Goal: Task Accomplishment & Management: Manage account settings

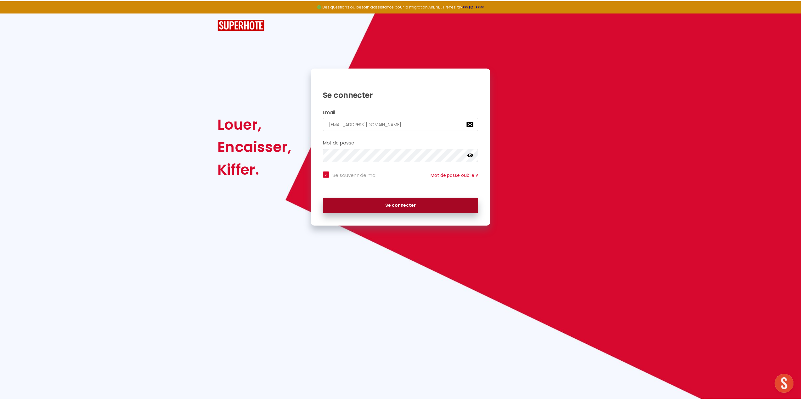
scroll to position [574, 0]
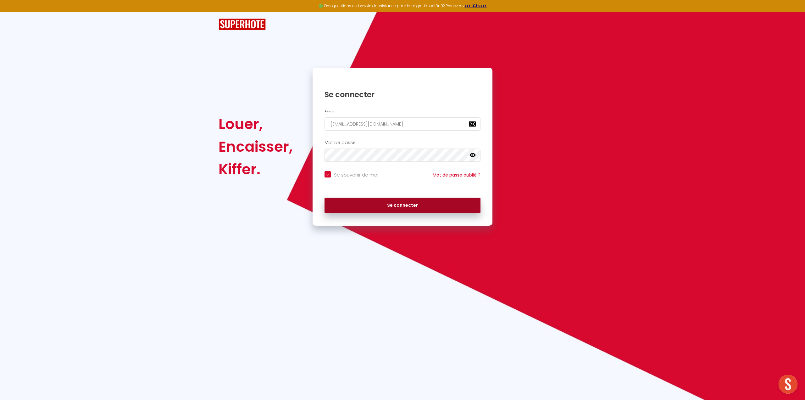
click at [366, 203] on button "Se connecter" at bounding box center [403, 206] width 156 height 16
checkbox input "true"
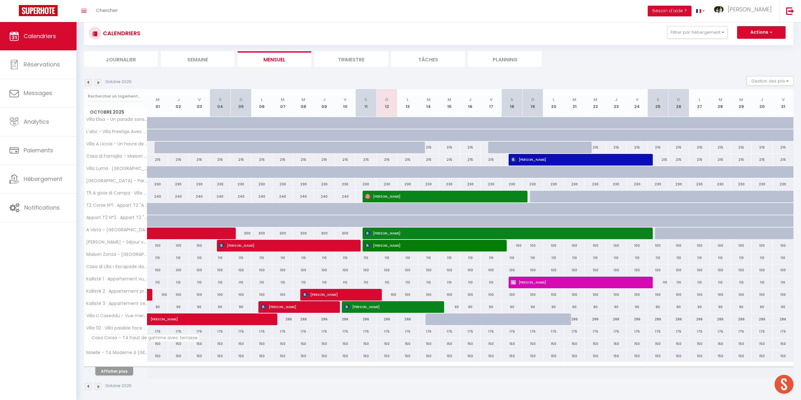
scroll to position [22, 0]
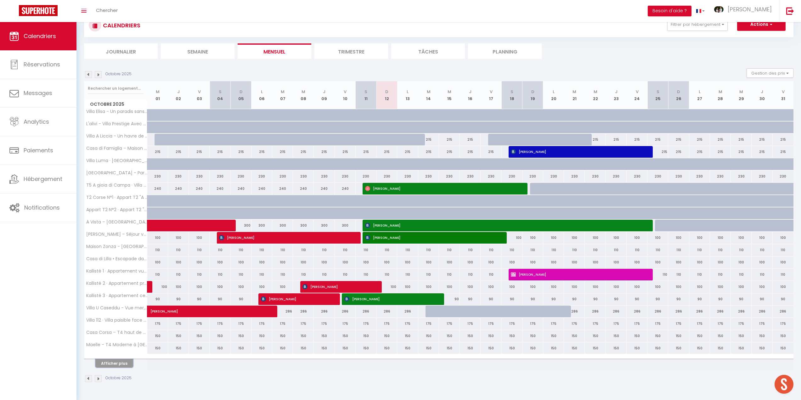
click at [118, 362] on button "Afficher plus" at bounding box center [114, 363] width 38 height 8
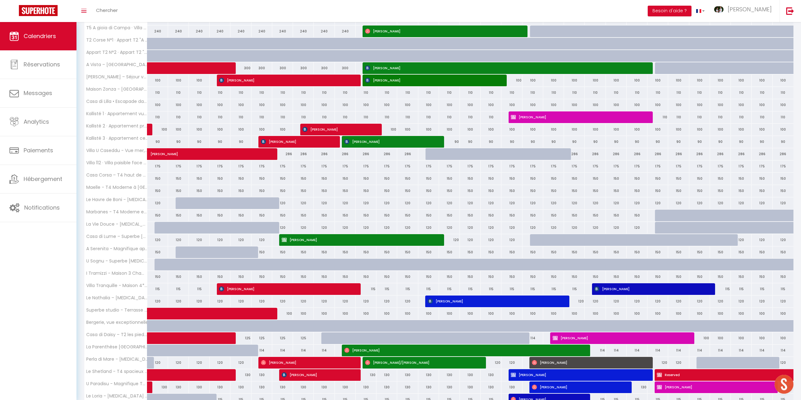
scroll to position [264, 0]
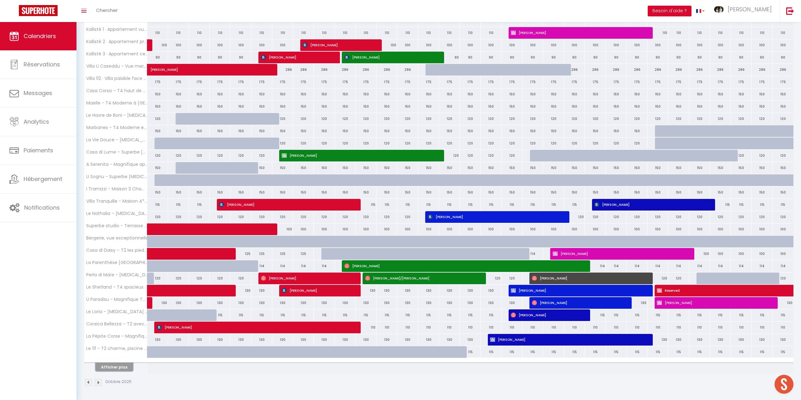
click at [118, 366] on button "Afficher plus" at bounding box center [114, 367] width 38 height 8
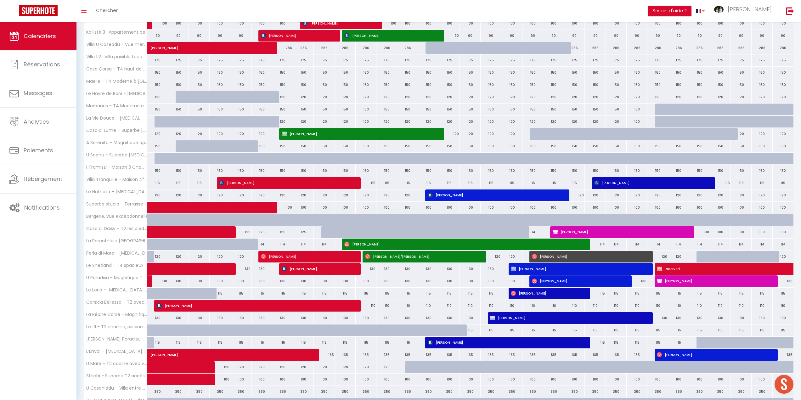
scroll to position [322, 0]
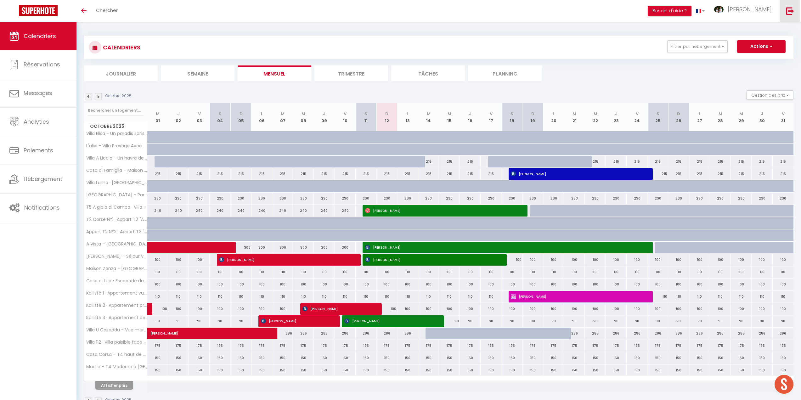
click at [793, 8] on img at bounding box center [790, 11] width 8 height 8
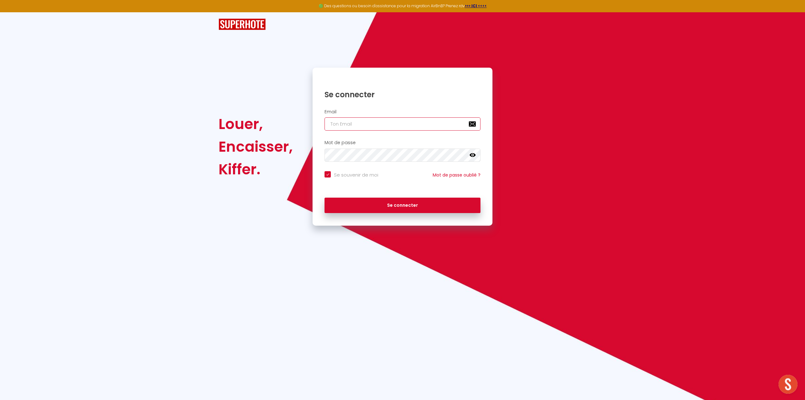
type input "[EMAIL_ADDRESS][DOMAIN_NAME]"
checkbox input "true"
click at [389, 125] on input "[EMAIL_ADDRESS][DOMAIN_NAME]" at bounding box center [403, 123] width 156 height 13
type input "ajaccio@primoconciergerie.fr"
click at [393, 202] on button "Se connecter" at bounding box center [403, 206] width 156 height 16
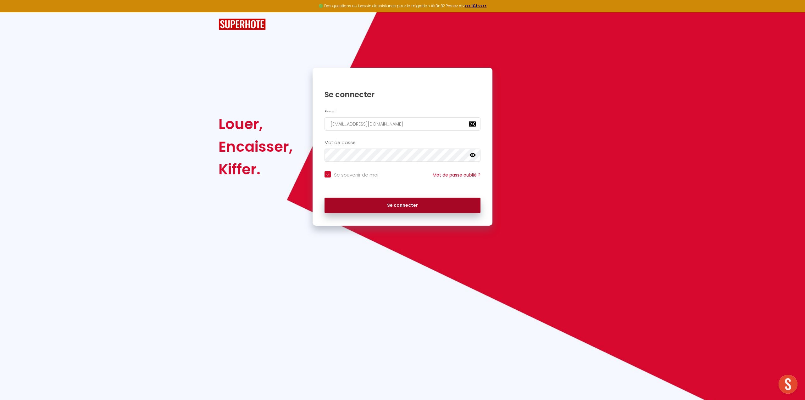
checkbox input "true"
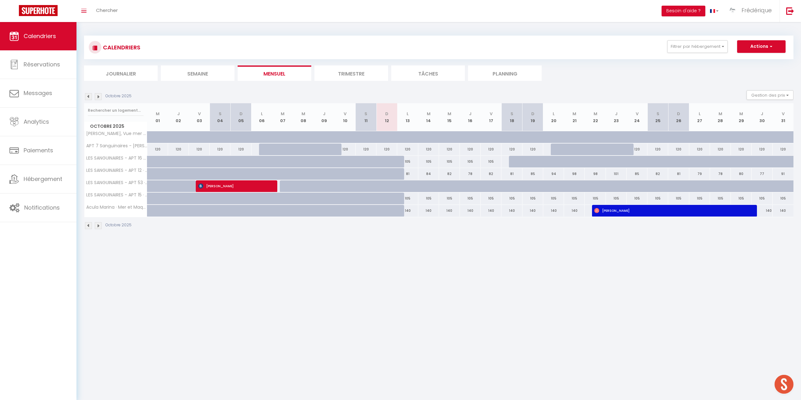
click at [267, 186] on div at bounding box center [261, 186] width 21 height 12
type input "101"
type input "Lun 06 Octobre 2025"
type input "Mar 07 Octobre 2025"
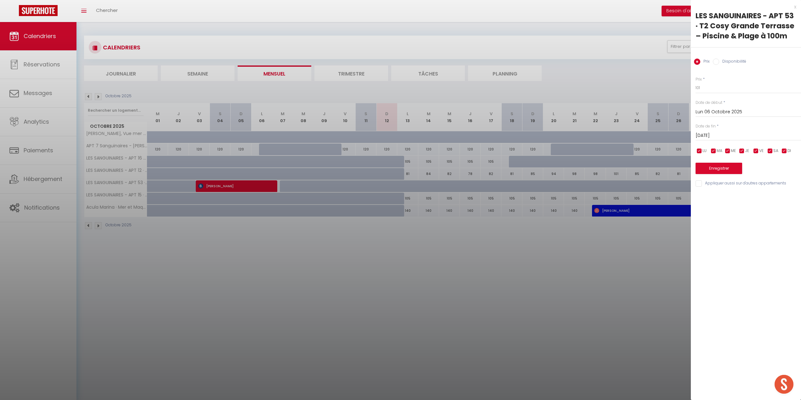
click at [241, 183] on div at bounding box center [400, 200] width 801 height 400
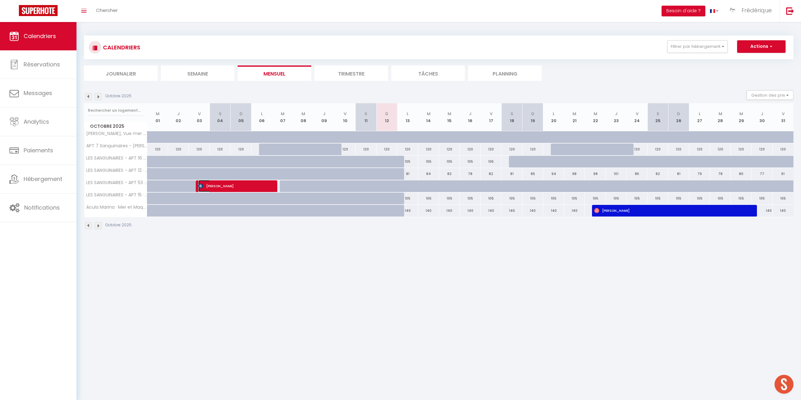
click at [241, 183] on span "Elisabeth Gerl" at bounding box center [232, 186] width 69 height 12
select select "OK"
select select "KO"
select select "1"
select select "0"
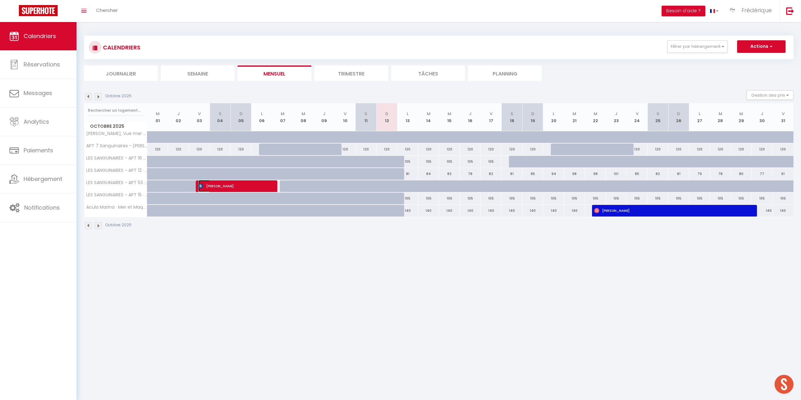
select select "1"
select select
select select "42168"
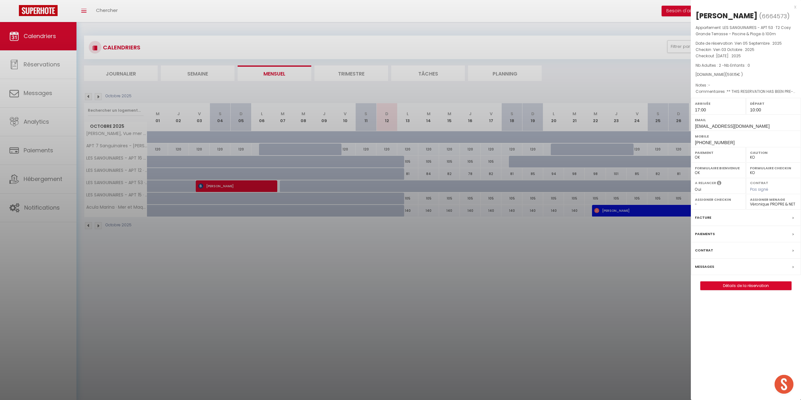
click at [278, 272] on div at bounding box center [400, 200] width 801 height 400
